Goal: Download file/media

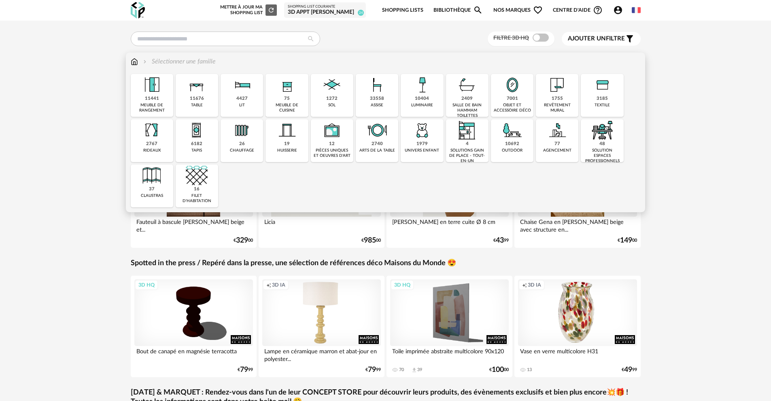
click at [510, 149] on div "outdoor" at bounding box center [512, 150] width 21 height 5
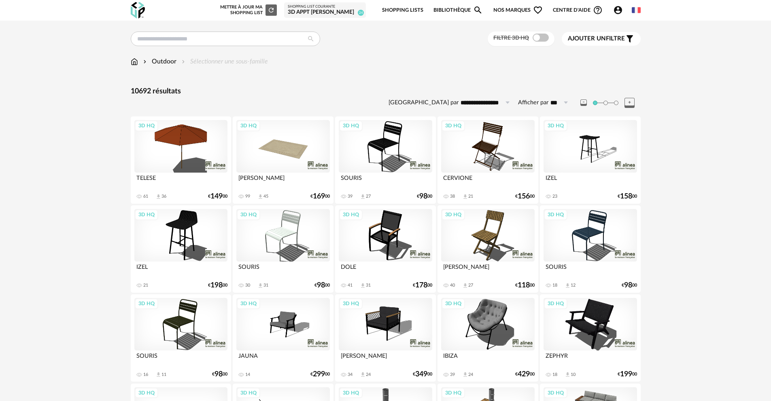
click at [540, 43] on div "Filtre 3D HQ" at bounding box center [520, 39] width 67 height 15
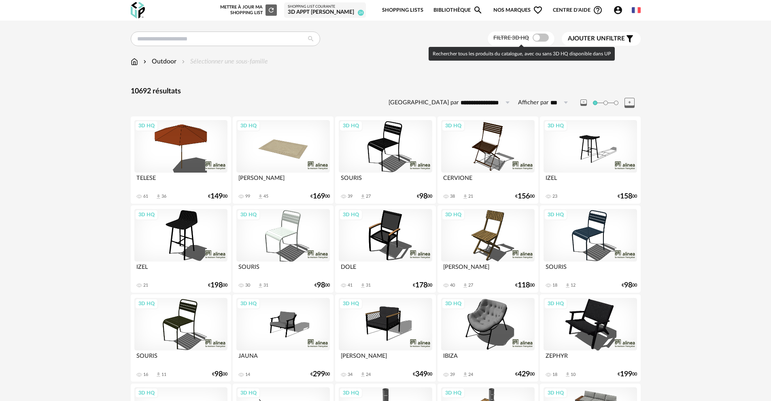
click at [540, 40] on span at bounding box center [540, 38] width 16 height 8
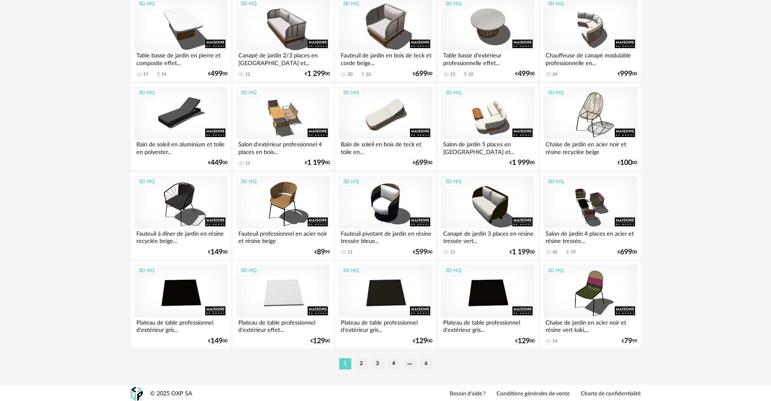
scroll to position [1555, 0]
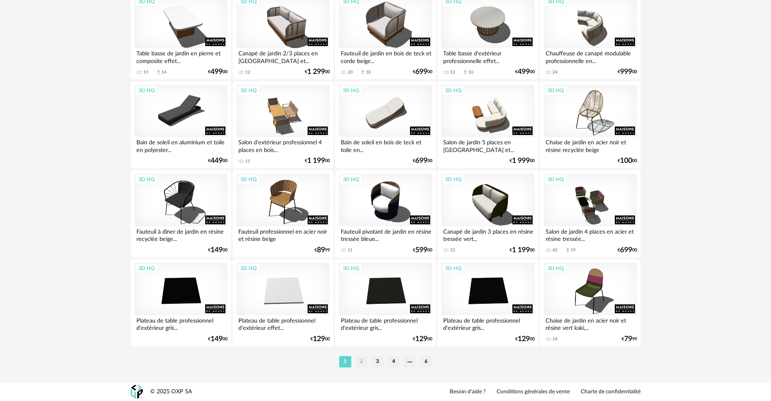
click at [359, 365] on li "2" at bounding box center [361, 361] width 12 height 11
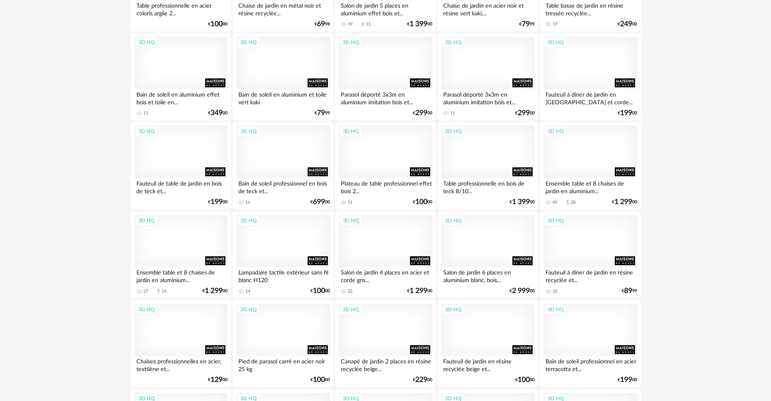
scroll to position [174, 0]
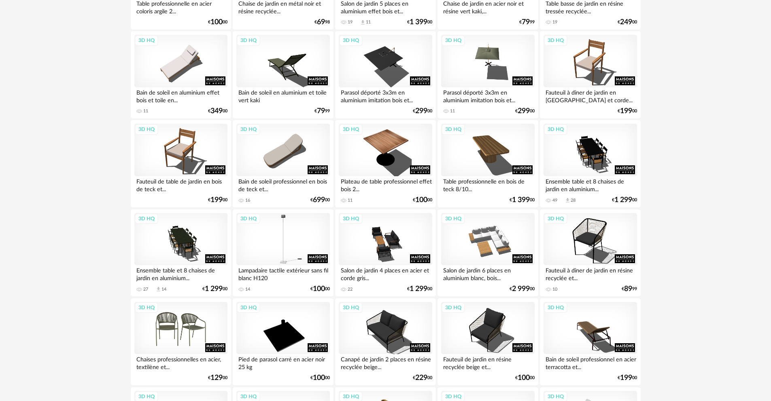
click at [175, 328] on div "3D HQ" at bounding box center [180, 328] width 93 height 53
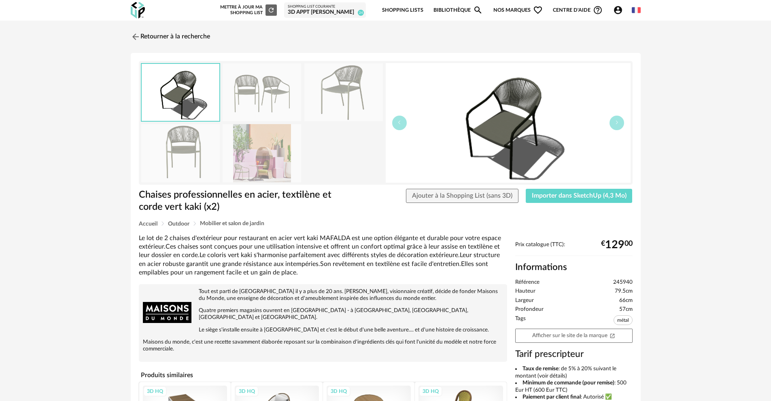
click at [286, 158] on img at bounding box center [261, 153] width 78 height 58
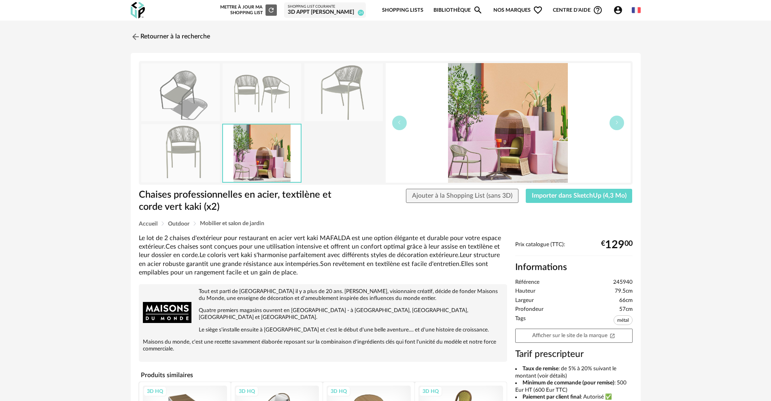
click at [201, 158] on img at bounding box center [180, 153] width 78 height 58
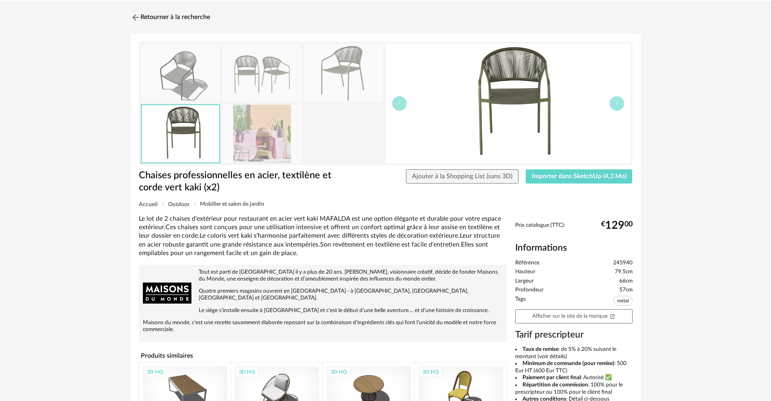
scroll to position [25, 0]
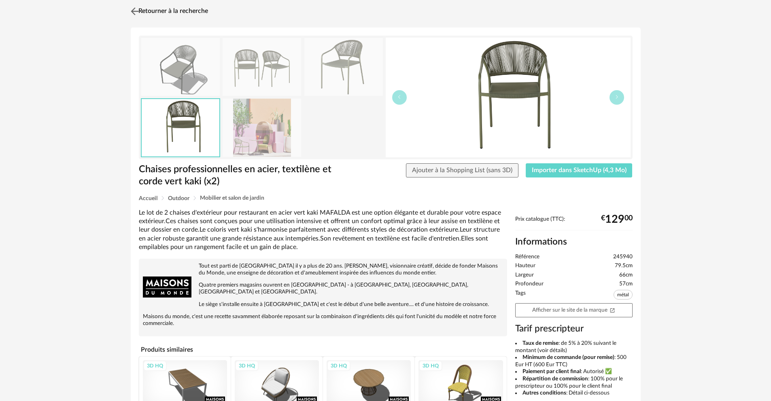
click at [130, 10] on img at bounding box center [135, 11] width 12 height 12
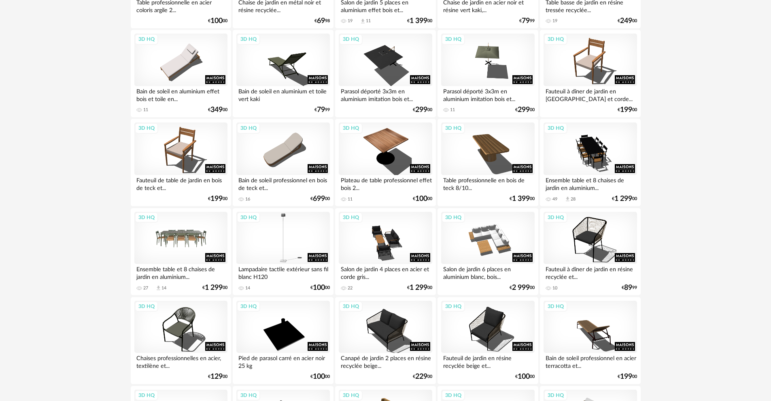
scroll to position [176, 0]
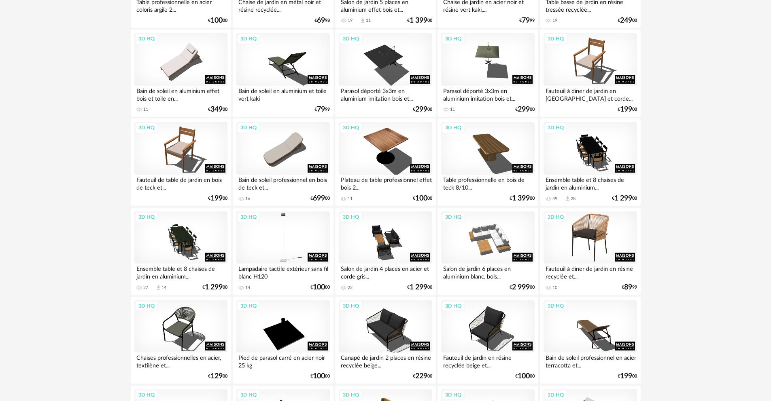
click at [570, 235] on div "3D HQ" at bounding box center [589, 238] width 93 height 53
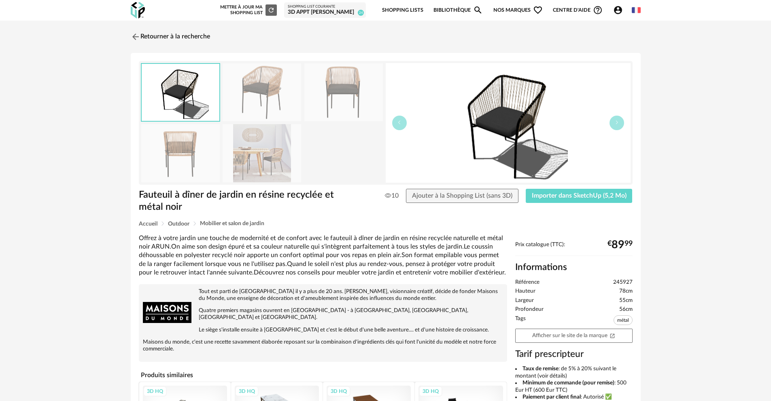
click at [269, 165] on img at bounding box center [261, 153] width 78 height 58
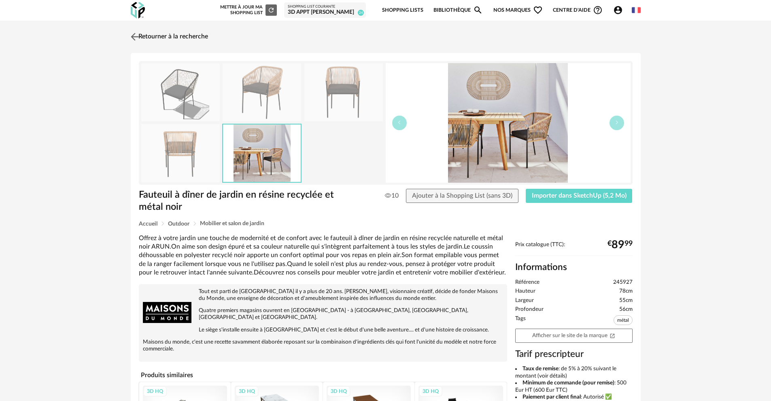
click at [138, 37] on img at bounding box center [135, 37] width 12 height 12
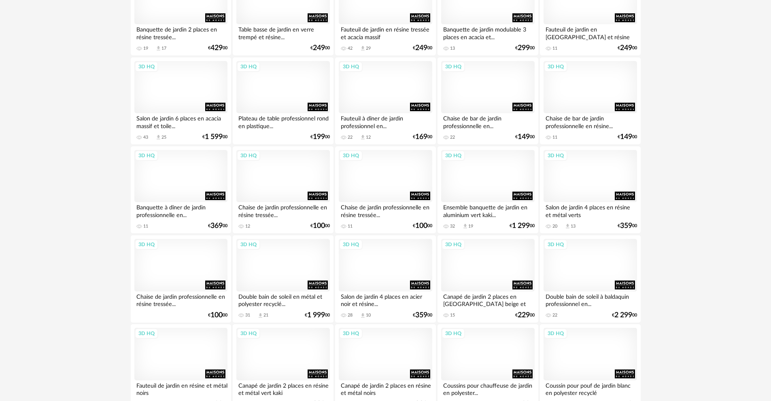
scroll to position [1555, 0]
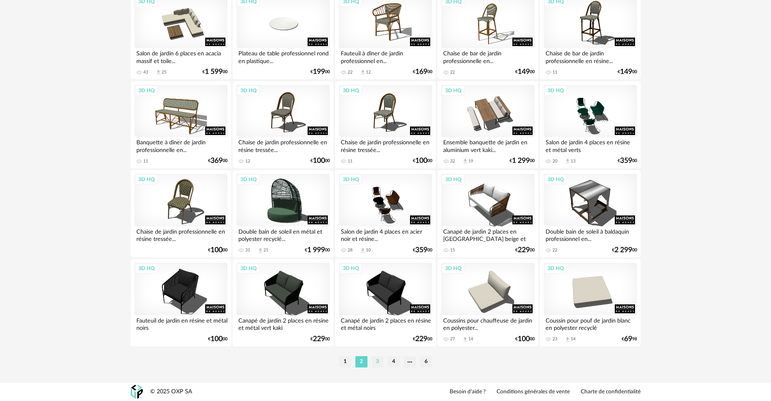
click at [379, 360] on li "3" at bounding box center [377, 361] width 12 height 11
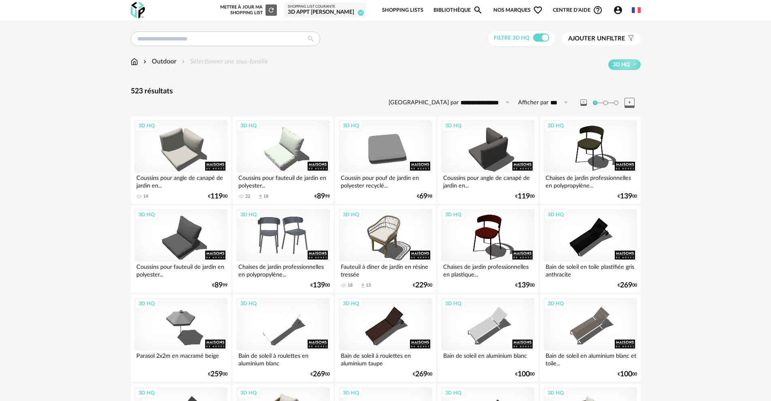
click at [282, 254] on div "3D HQ" at bounding box center [282, 235] width 93 height 53
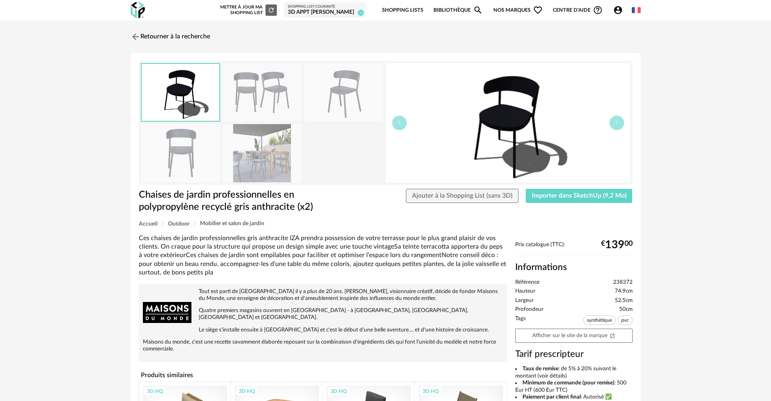
click at [268, 165] on img at bounding box center [261, 153] width 78 height 58
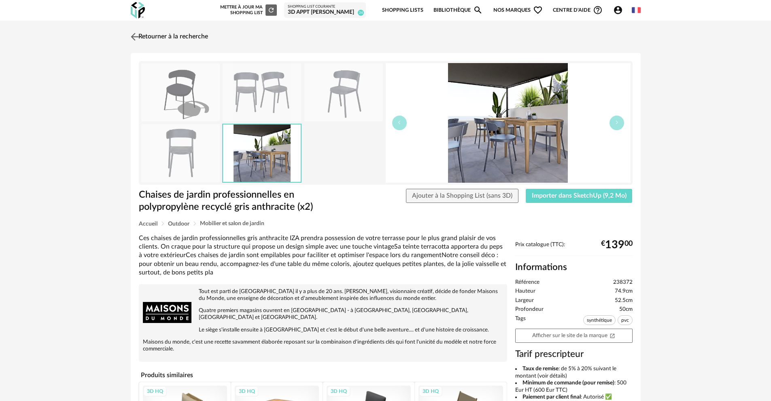
click at [148, 36] on link "Retourner à la recherche" at bounding box center [168, 37] width 79 height 18
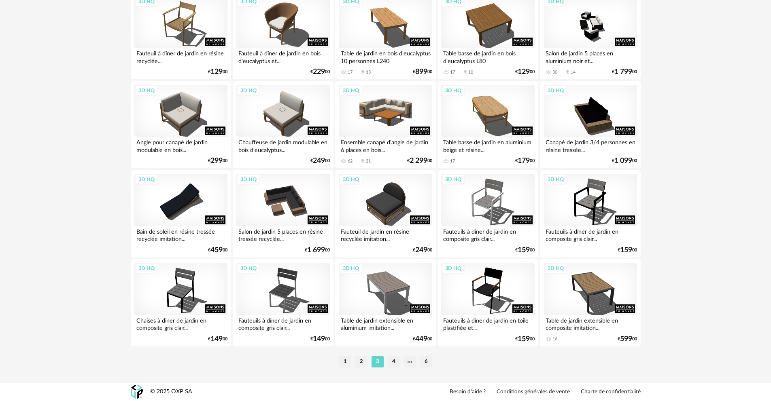
scroll to position [1555, 0]
click at [389, 359] on li "4" at bounding box center [394, 361] width 12 height 11
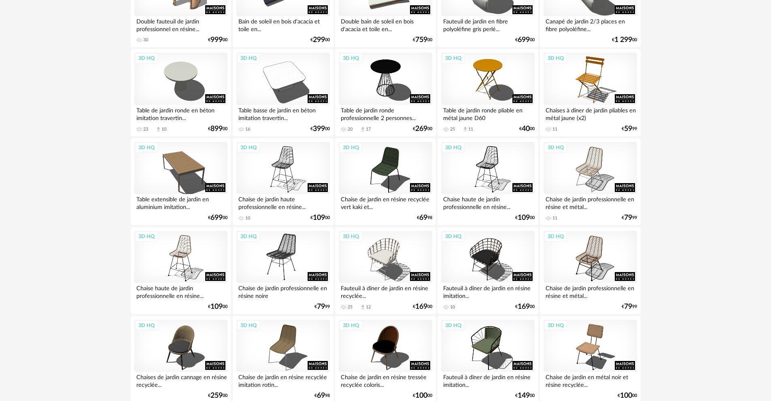
scroll to position [255, 0]
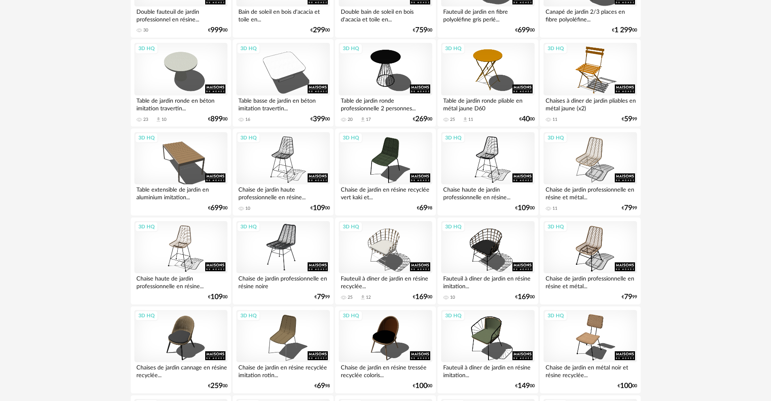
click at [286, 259] on div "3D HQ" at bounding box center [282, 247] width 93 height 53
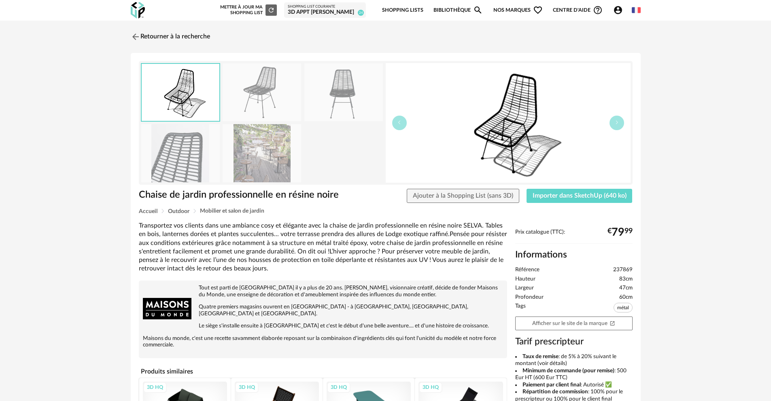
click at [256, 150] on img at bounding box center [261, 153] width 78 height 58
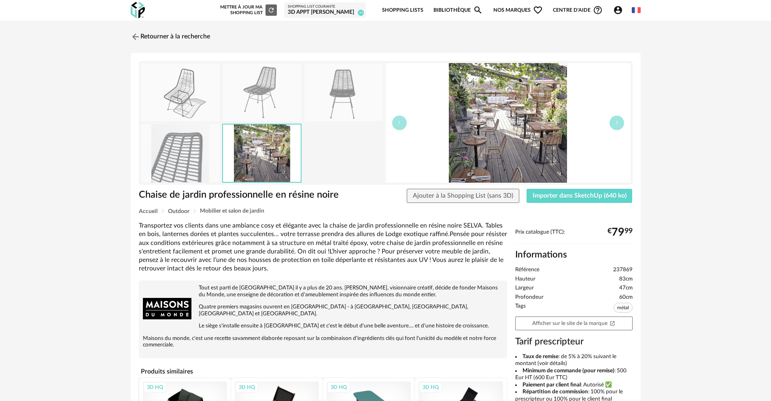
click at [211, 159] on img at bounding box center [180, 153] width 78 height 58
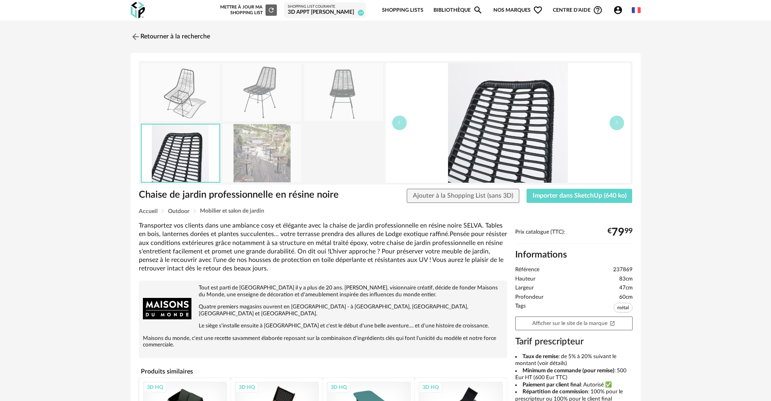
click at [334, 91] on img at bounding box center [343, 93] width 78 height 58
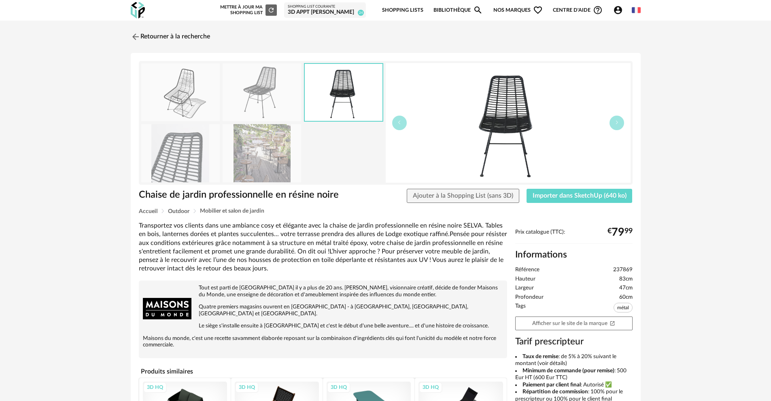
click at [257, 93] on img at bounding box center [261, 93] width 78 height 58
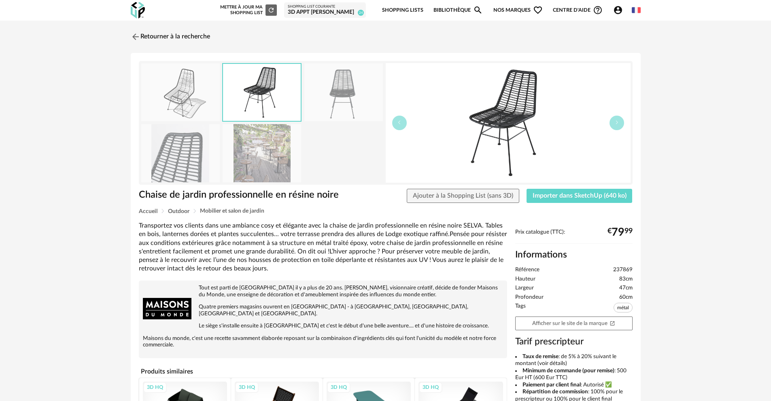
click at [195, 94] on img at bounding box center [180, 93] width 78 height 58
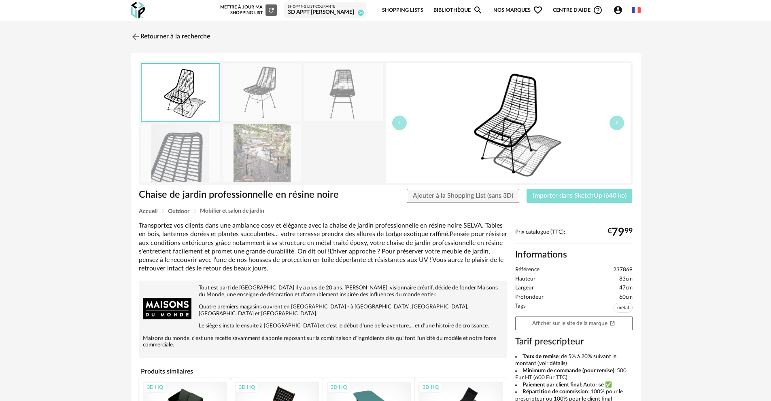
click at [569, 201] on button "Importer dans SketchUp (640 ko)" at bounding box center [579, 196] width 106 height 15
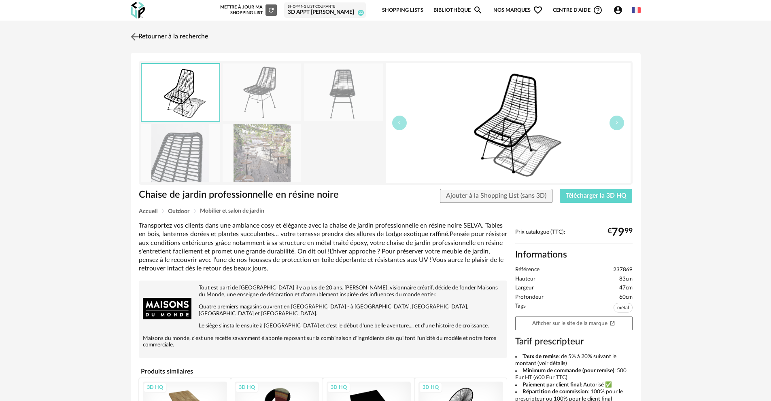
click at [134, 35] on img at bounding box center [135, 37] width 12 height 12
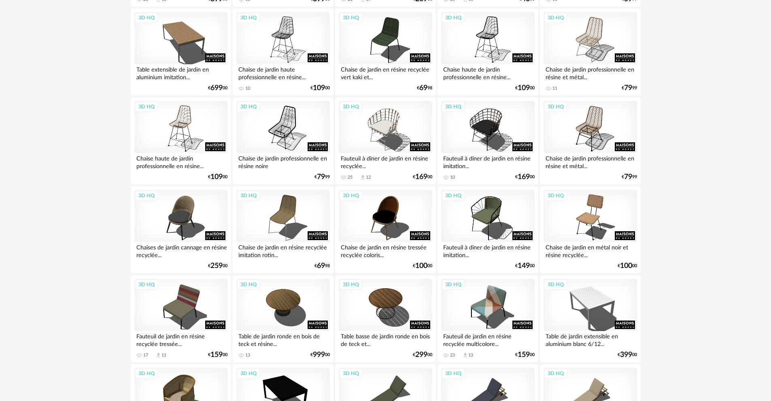
scroll to position [375, 0]
click at [504, 45] on div "3D HQ" at bounding box center [487, 38] width 93 height 53
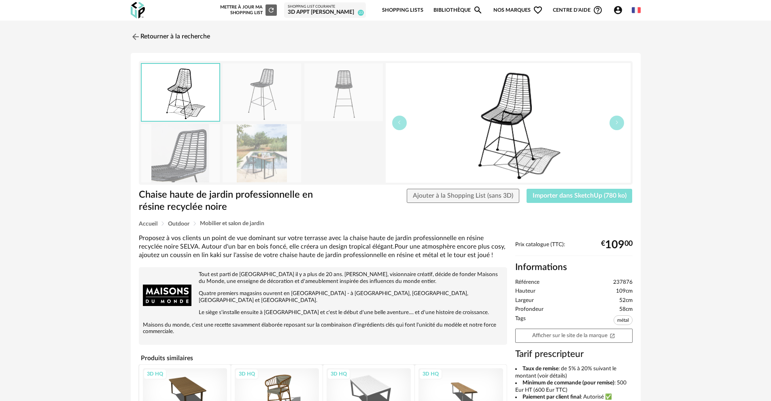
click at [573, 200] on button "Importer dans SketchUp (780 ko)" at bounding box center [579, 196] width 106 height 15
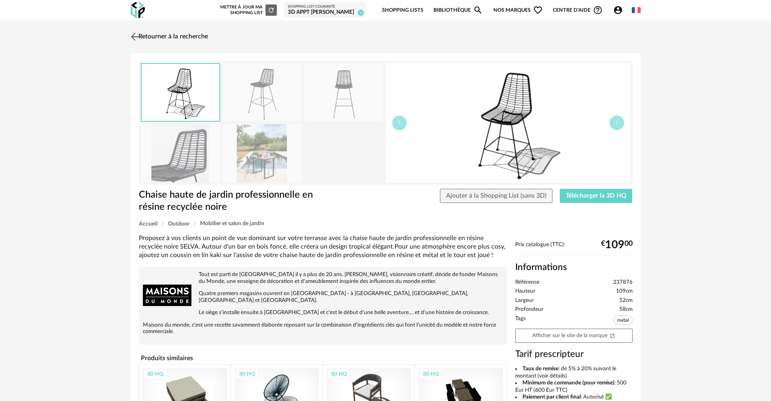
click at [131, 32] on img at bounding box center [135, 37] width 12 height 12
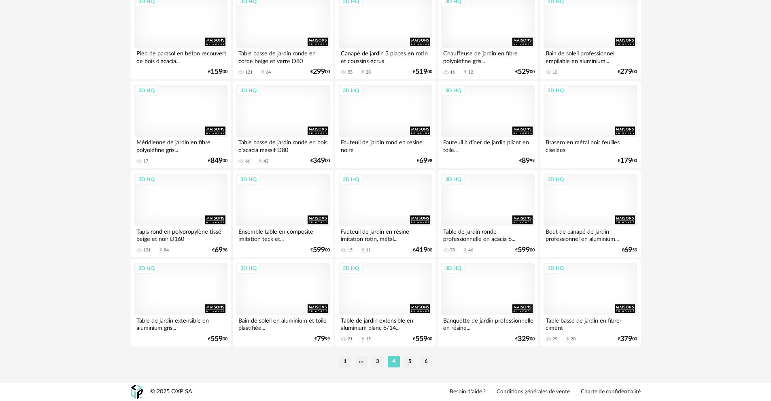
scroll to position [1555, 0]
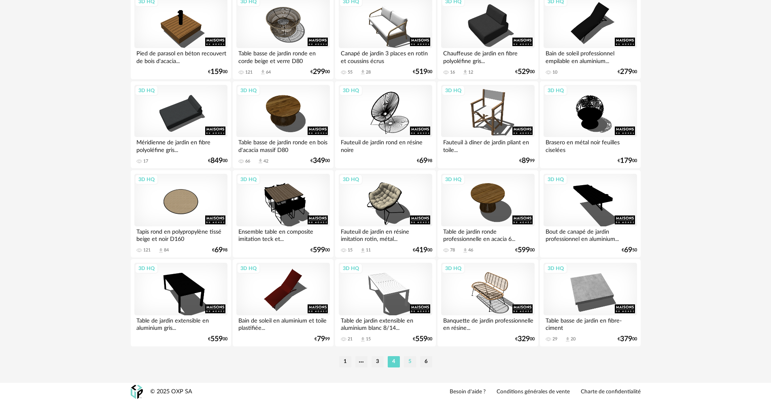
click at [412, 363] on li "5" at bounding box center [410, 361] width 12 height 11
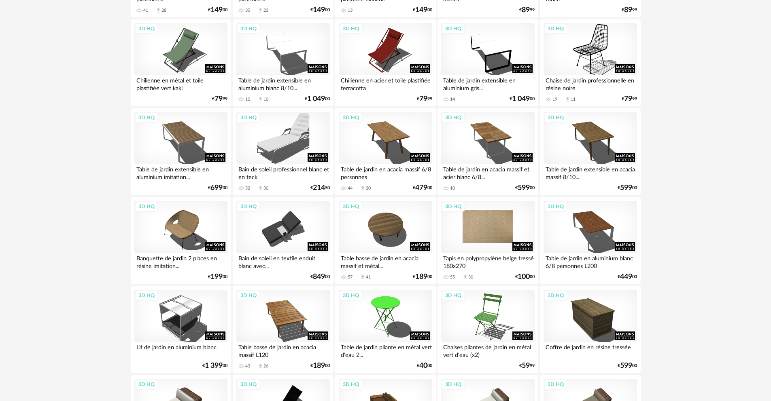
scroll to position [398, 0]
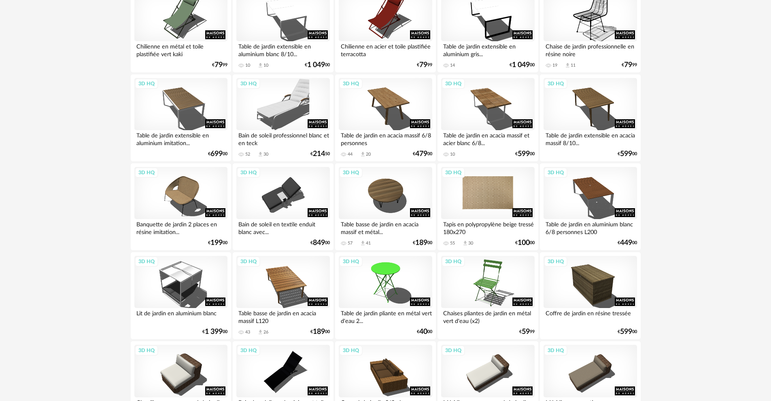
click at [469, 201] on div "3D HQ" at bounding box center [487, 193] width 93 height 53
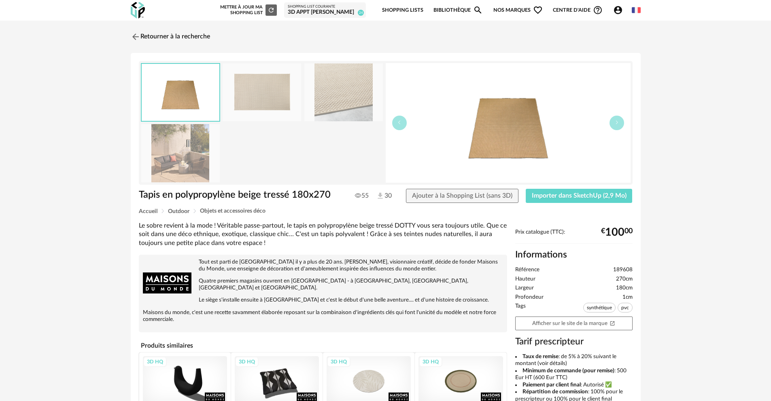
click at [324, 95] on img at bounding box center [343, 93] width 78 height 58
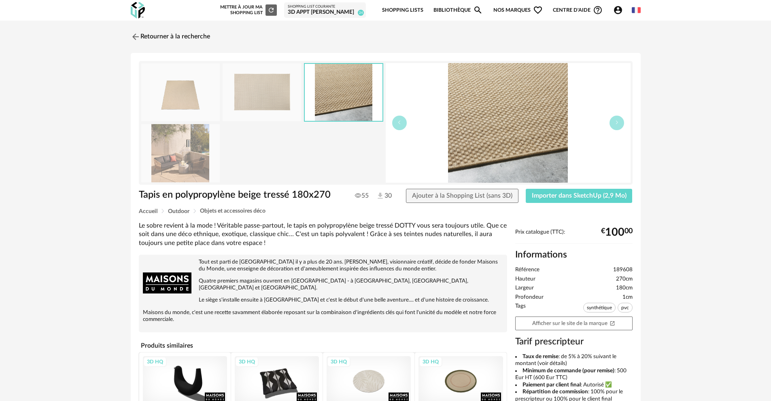
click at [207, 142] on img at bounding box center [180, 153] width 78 height 58
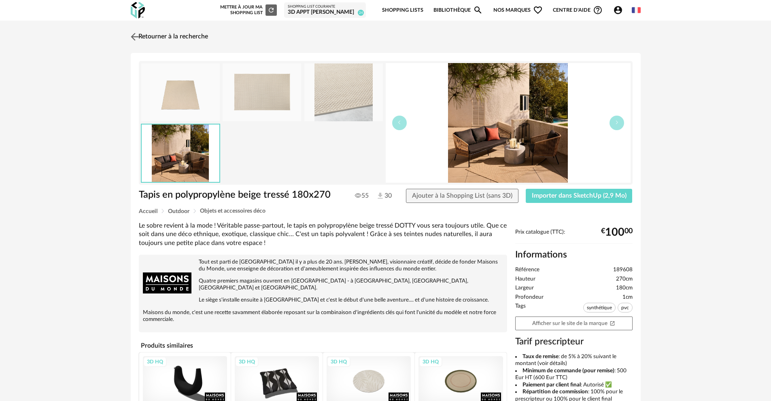
click at [140, 38] on img at bounding box center [135, 37] width 12 height 12
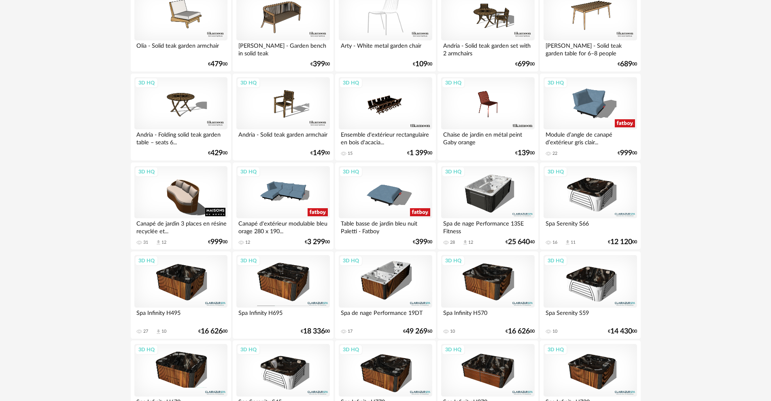
scroll to position [1555, 0]
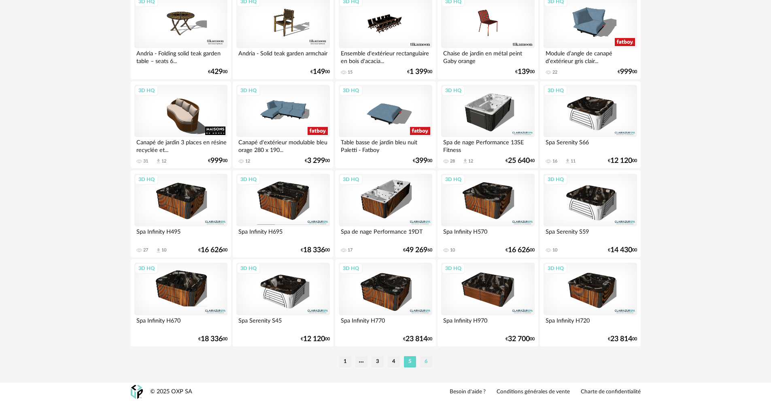
click at [423, 359] on li "6" at bounding box center [426, 361] width 12 height 11
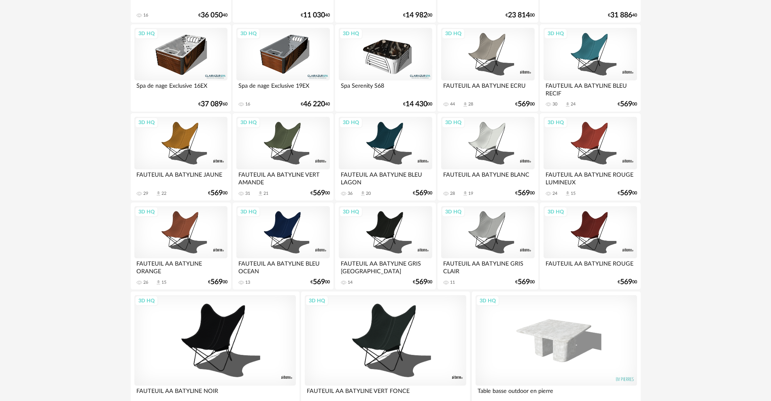
scroll to position [253, 0]
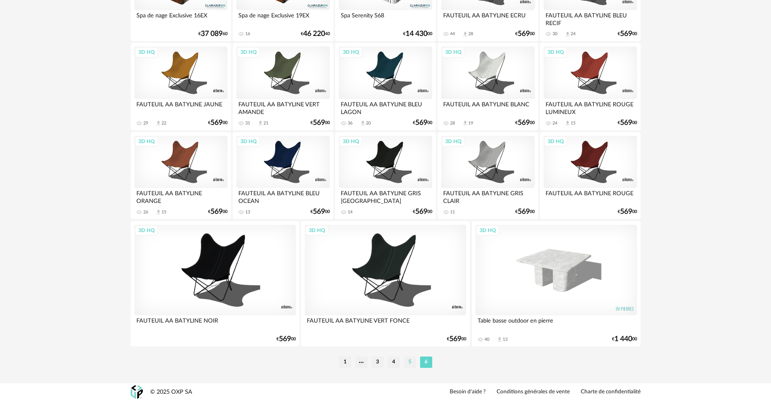
click at [409, 366] on li "5" at bounding box center [410, 362] width 12 height 11
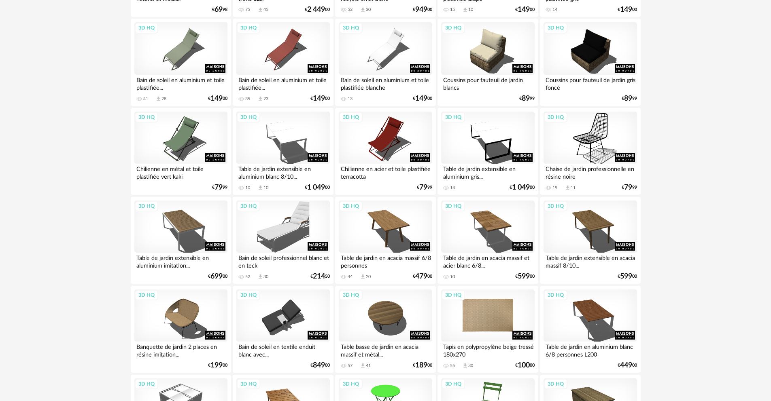
scroll to position [286, 0]
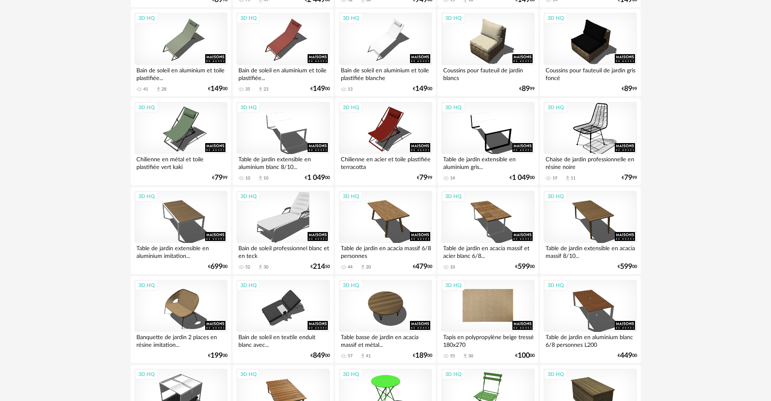
click at [490, 313] on div "3D HQ" at bounding box center [487, 306] width 93 height 53
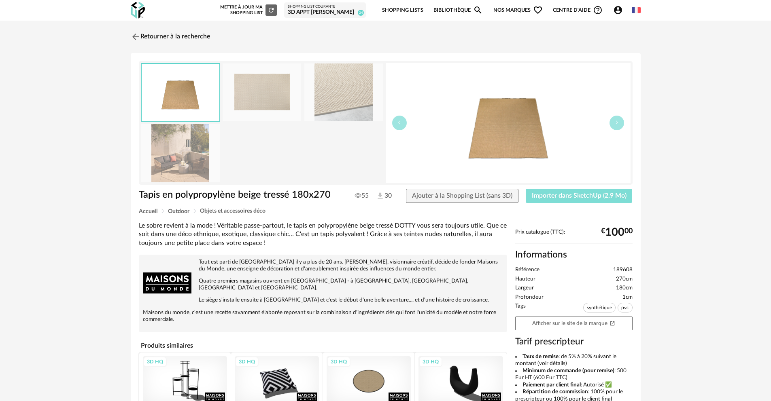
click at [542, 196] on span "Importer dans SketchUp (2,9 Mo)" at bounding box center [579, 196] width 95 height 6
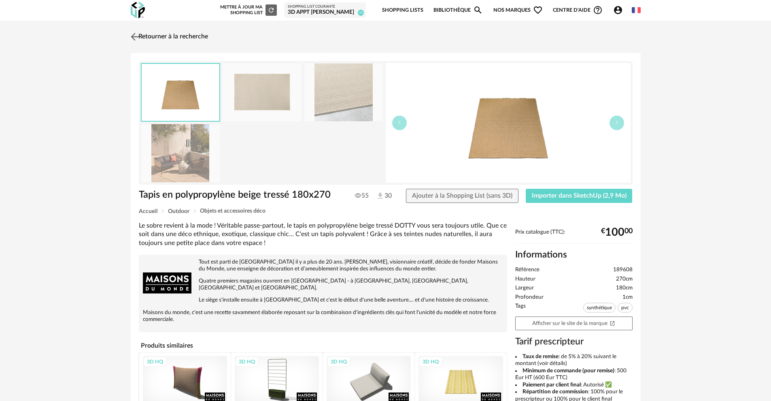
click at [144, 42] on link "Retourner à la recherche" at bounding box center [168, 37] width 79 height 18
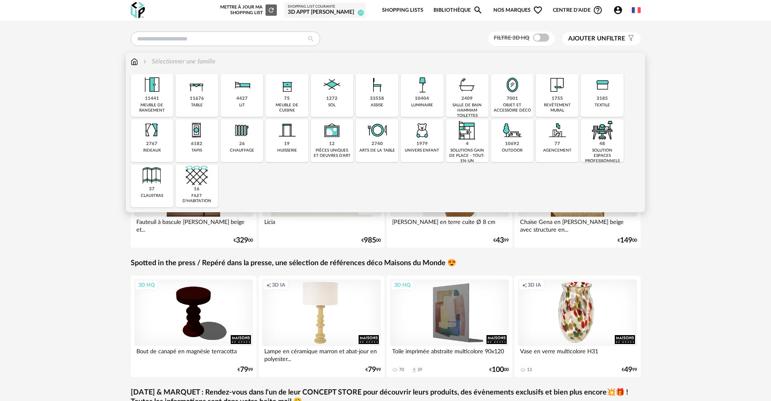
click at [506, 142] on div "10692" at bounding box center [512, 144] width 14 height 6
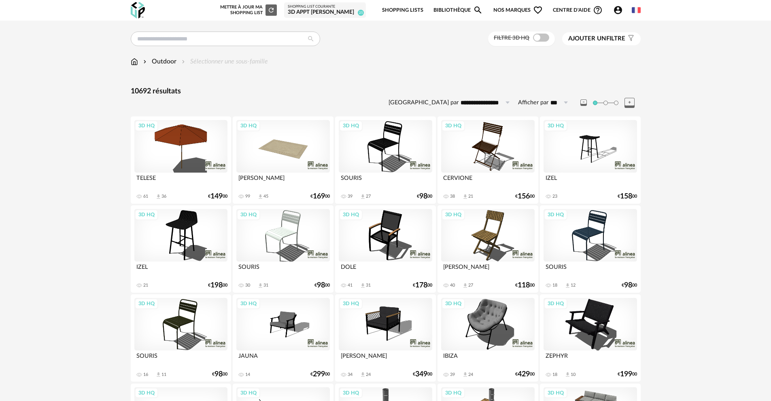
click at [541, 37] on span at bounding box center [541, 38] width 16 height 8
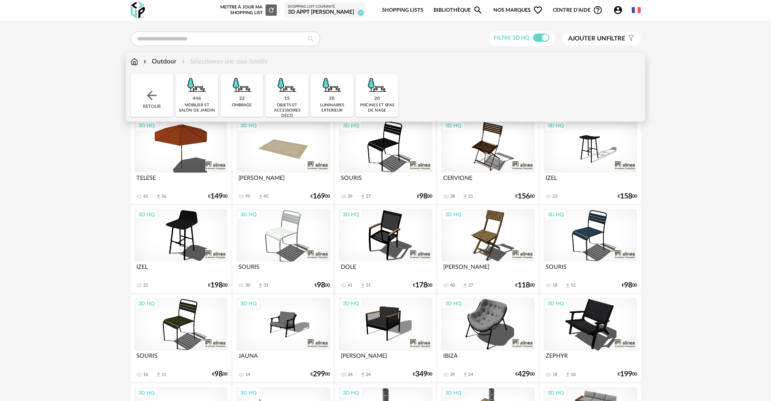
click at [197, 87] on img at bounding box center [197, 85] width 22 height 22
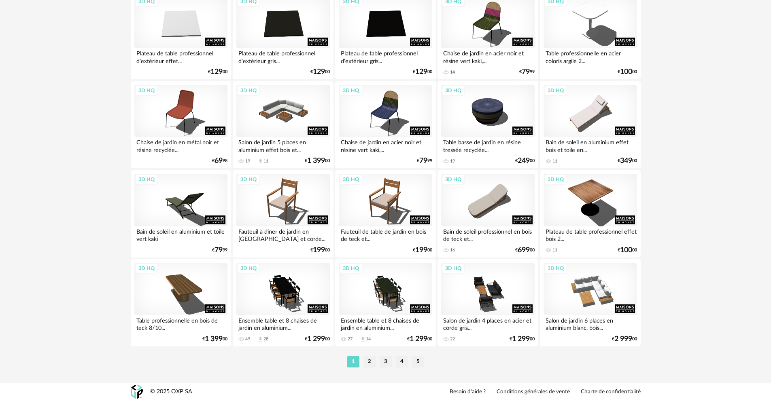
scroll to position [1555, 0]
click at [364, 362] on li "2" at bounding box center [369, 361] width 12 height 11
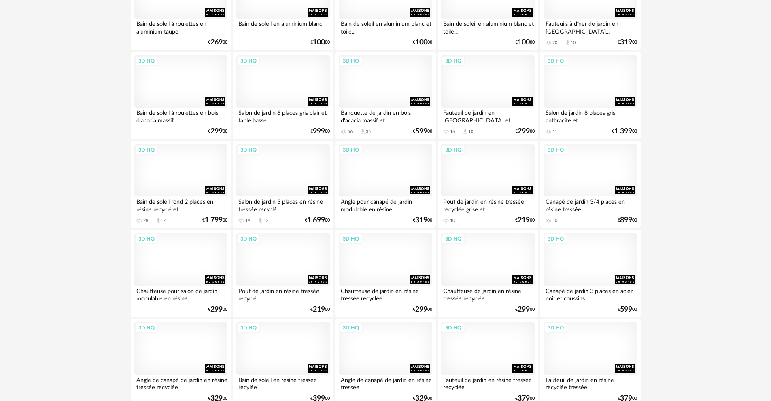
scroll to position [1547, 0]
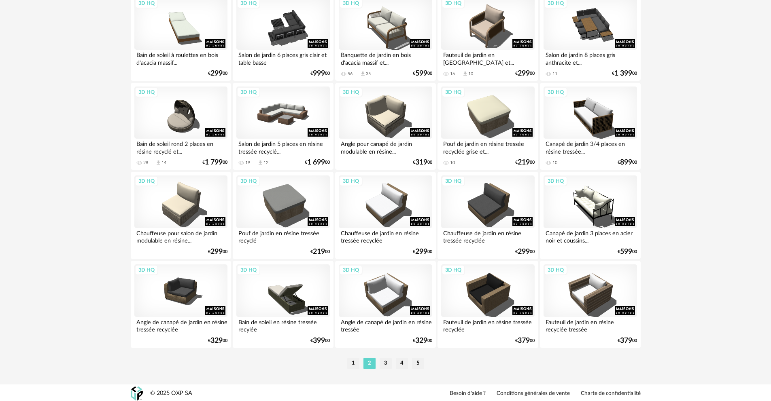
click at [390, 369] on li "3" at bounding box center [385, 363] width 12 height 11
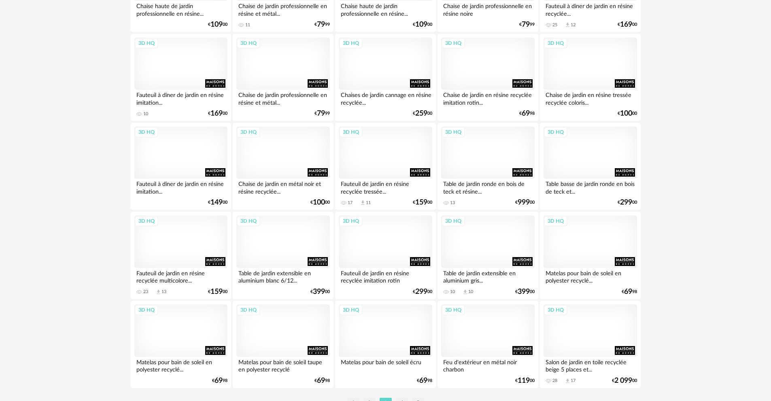
scroll to position [1555, 0]
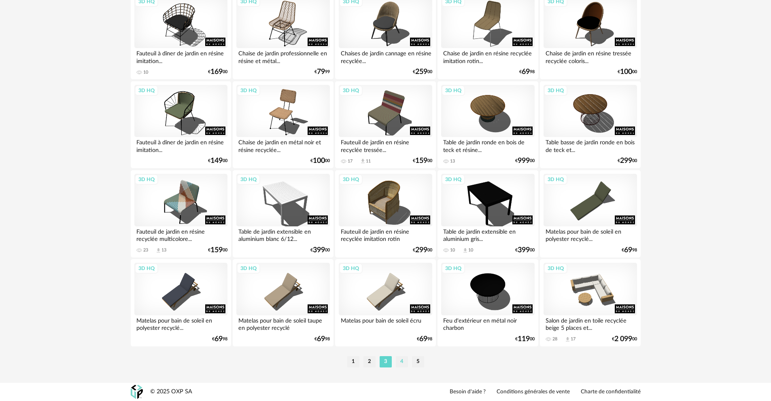
click at [399, 363] on li "4" at bounding box center [402, 361] width 12 height 11
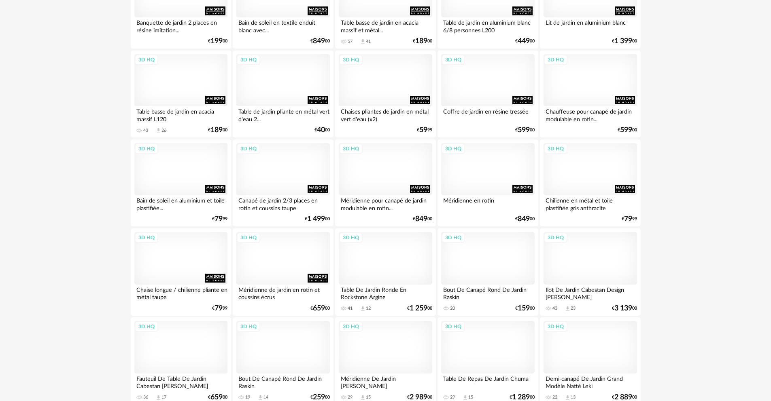
scroll to position [1529, 0]
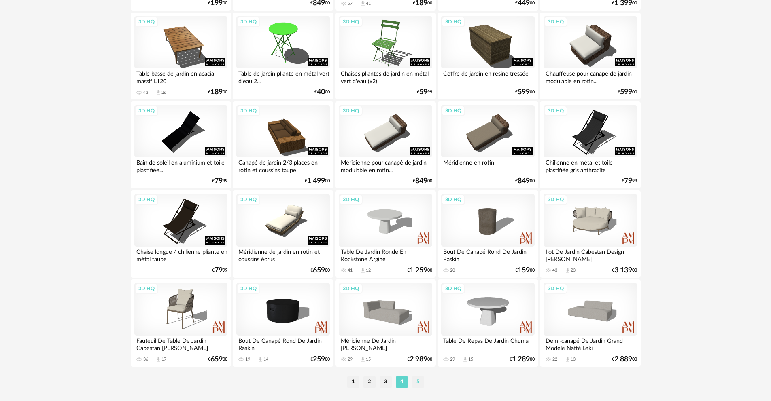
click at [420, 388] on li "5" at bounding box center [418, 382] width 12 height 11
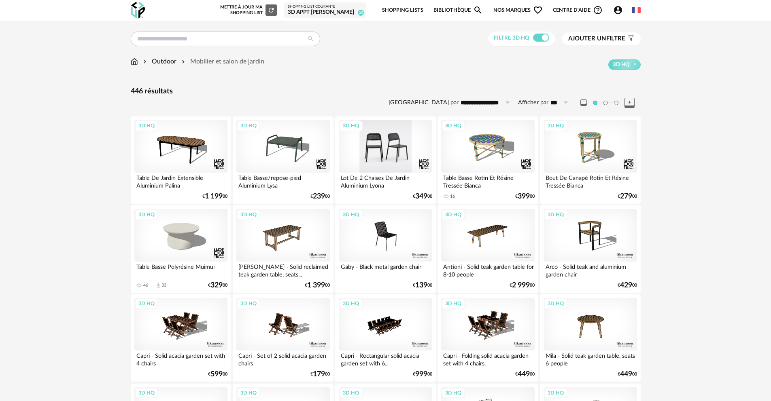
click at [413, 152] on div "3D HQ" at bounding box center [385, 146] width 93 height 53
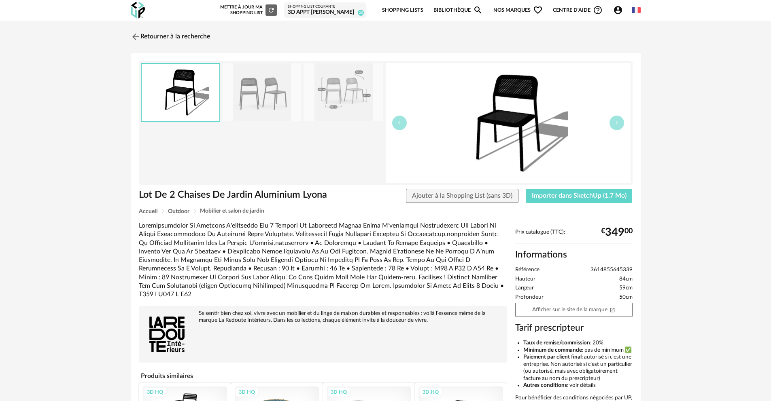
click at [265, 89] on img at bounding box center [261, 93] width 78 height 58
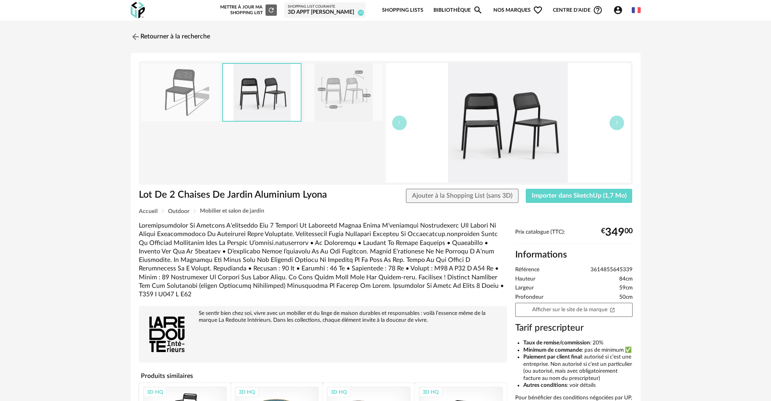
click at [491, 128] on img at bounding box center [508, 123] width 245 height 120
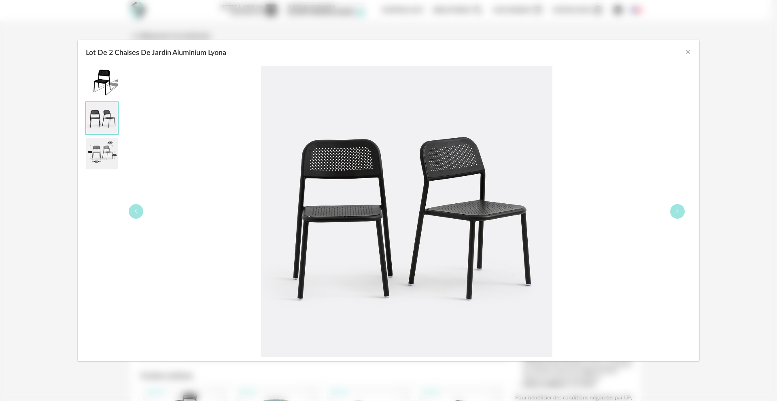
click at [770, 124] on div "Lot De 2 Chaises De Jardin Aluminium Lyona" at bounding box center [388, 200] width 777 height 401
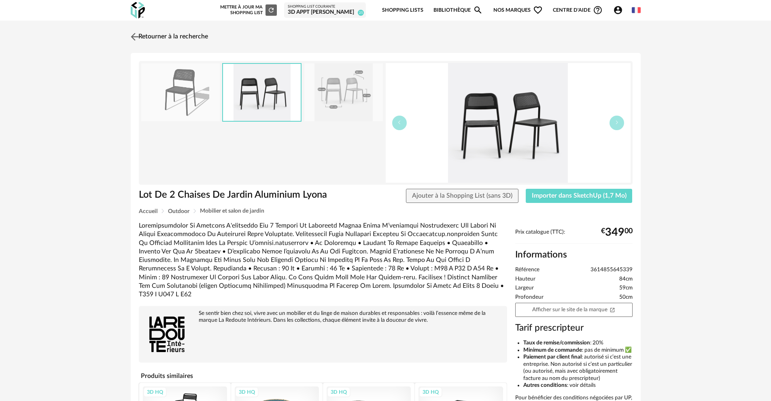
click at [177, 40] on link "Retourner à la recherche" at bounding box center [168, 37] width 79 height 18
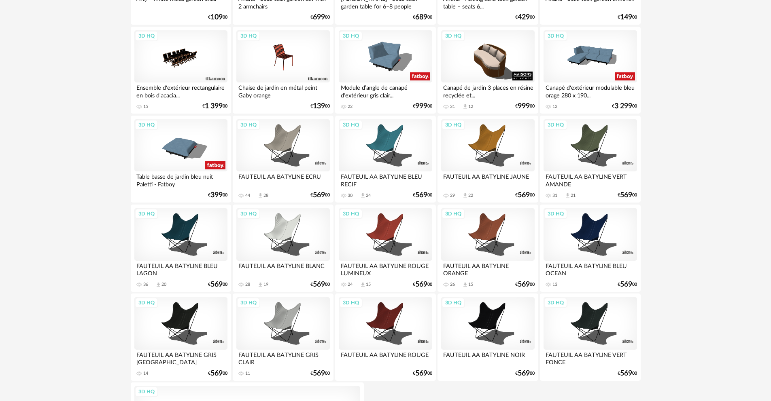
scroll to position [736, 0]
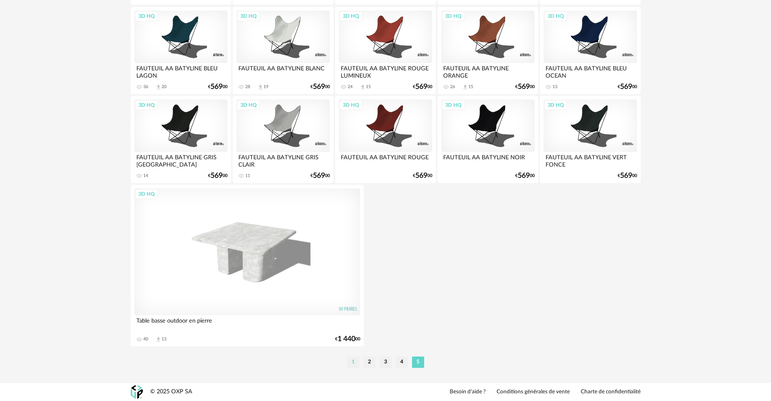
click at [355, 363] on li "1" at bounding box center [353, 362] width 12 height 11
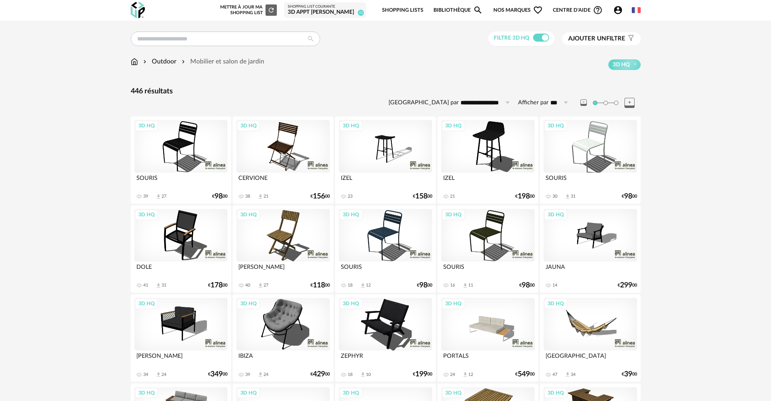
click at [163, 146] on div "3D HQ" at bounding box center [180, 146] width 93 height 53
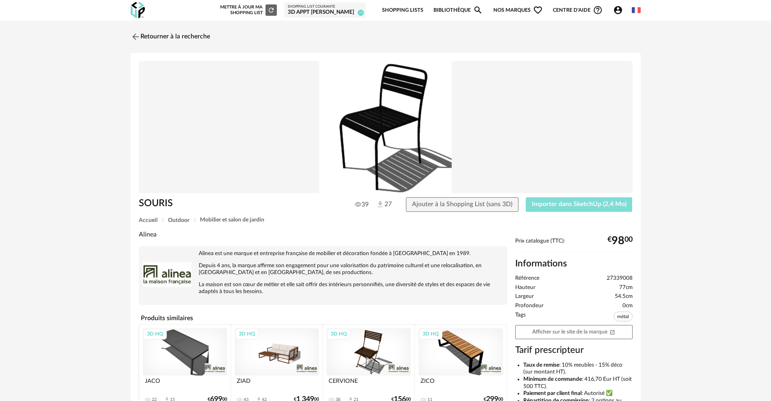
click at [572, 209] on button "Importer dans SketchUp (2,4 Mo)" at bounding box center [578, 204] width 107 height 15
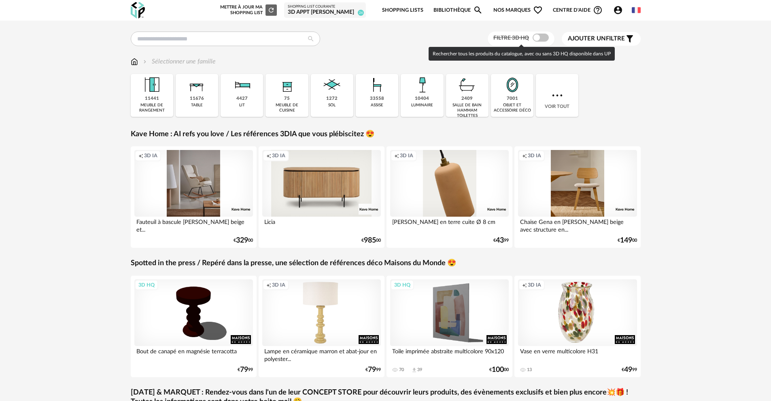
click at [539, 38] on span at bounding box center [540, 38] width 16 height 8
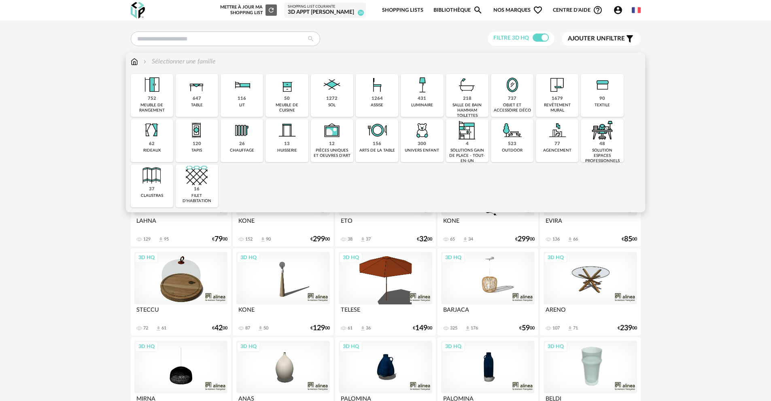
click at [511, 139] on img at bounding box center [512, 130] width 22 height 22
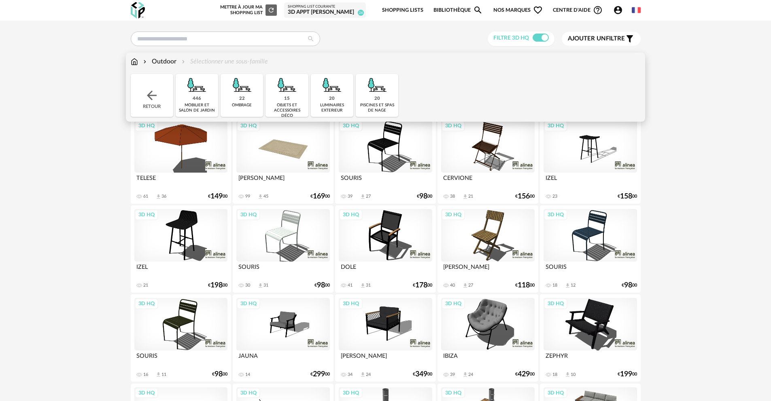
click at [192, 99] on div "446 mobilier et salon de jardin" at bounding box center [197, 95] width 42 height 43
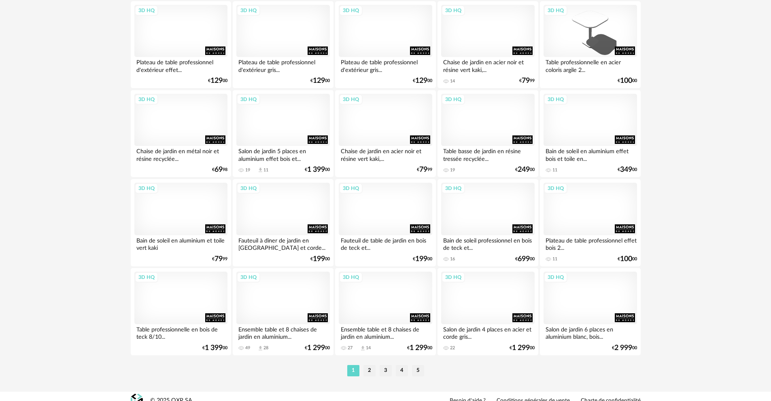
scroll to position [1548, 0]
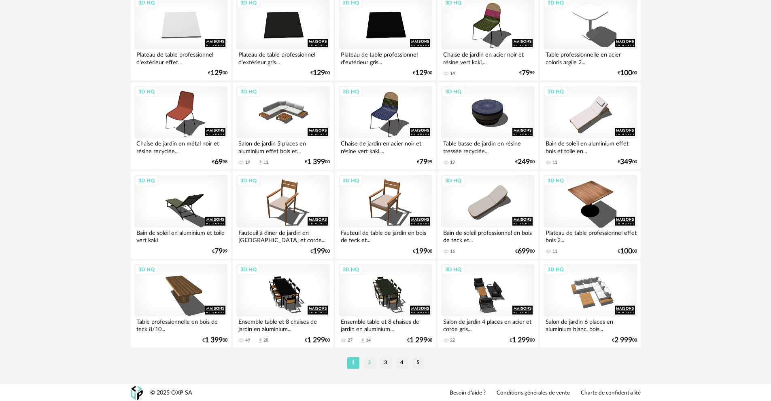
click at [369, 368] on li "2" at bounding box center [369, 363] width 12 height 11
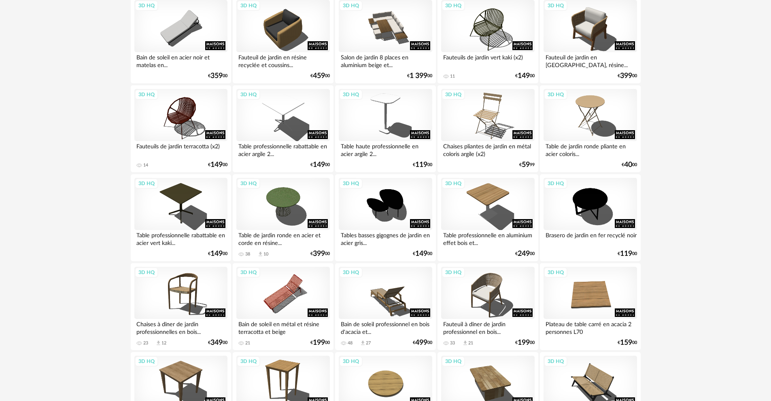
scroll to position [388, 0]
click at [190, 297] on div "3D HQ" at bounding box center [180, 293] width 93 height 53
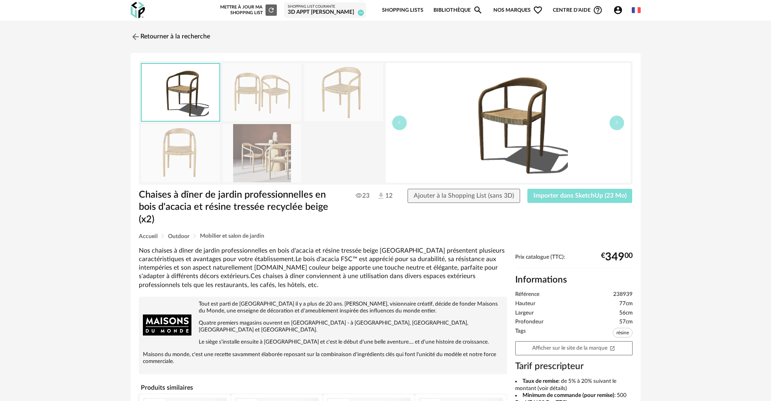
click at [586, 193] on span "Importer dans SketchUp (23 Mo)" at bounding box center [579, 196] width 93 height 6
